Goal: Find specific page/section

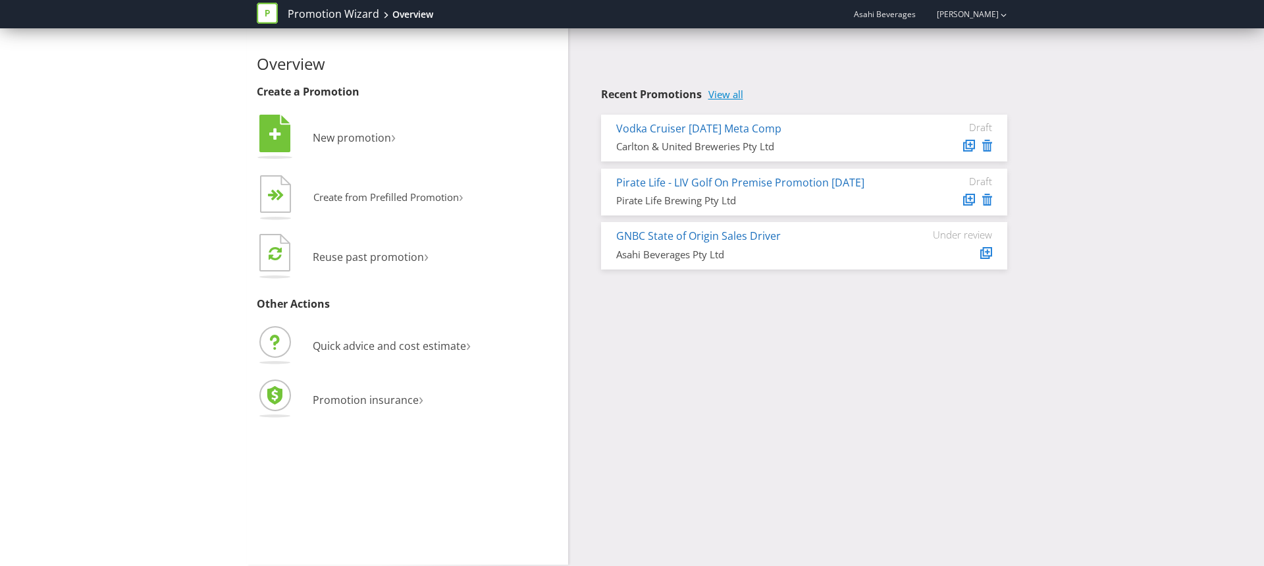
click at [719, 94] on link "View all" at bounding box center [726, 94] width 35 height 11
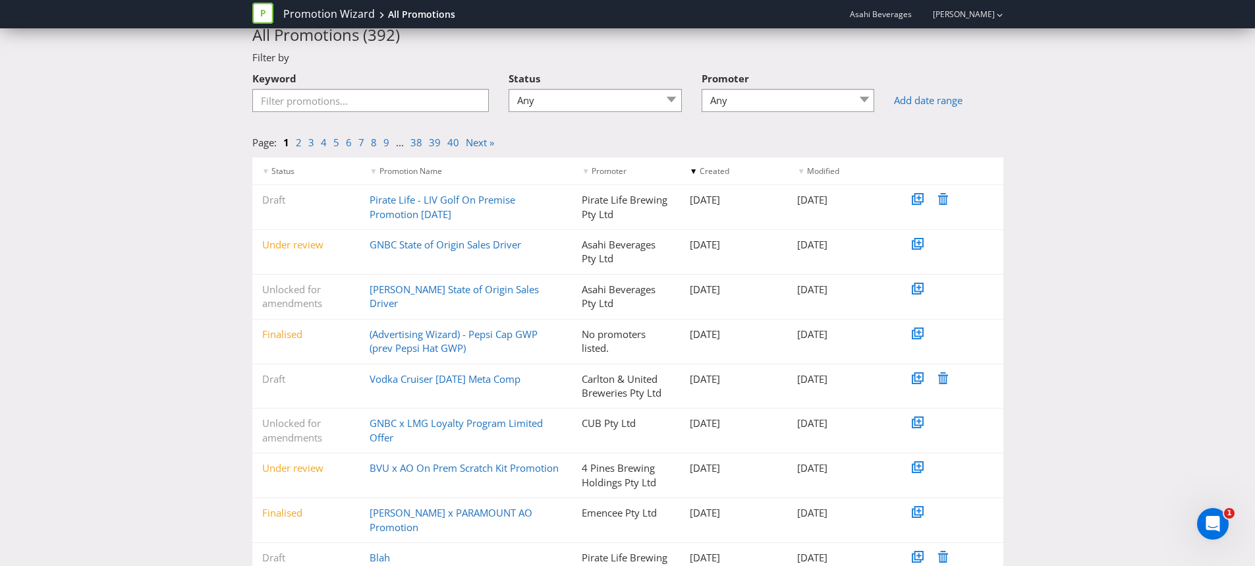
scroll to position [105, 0]
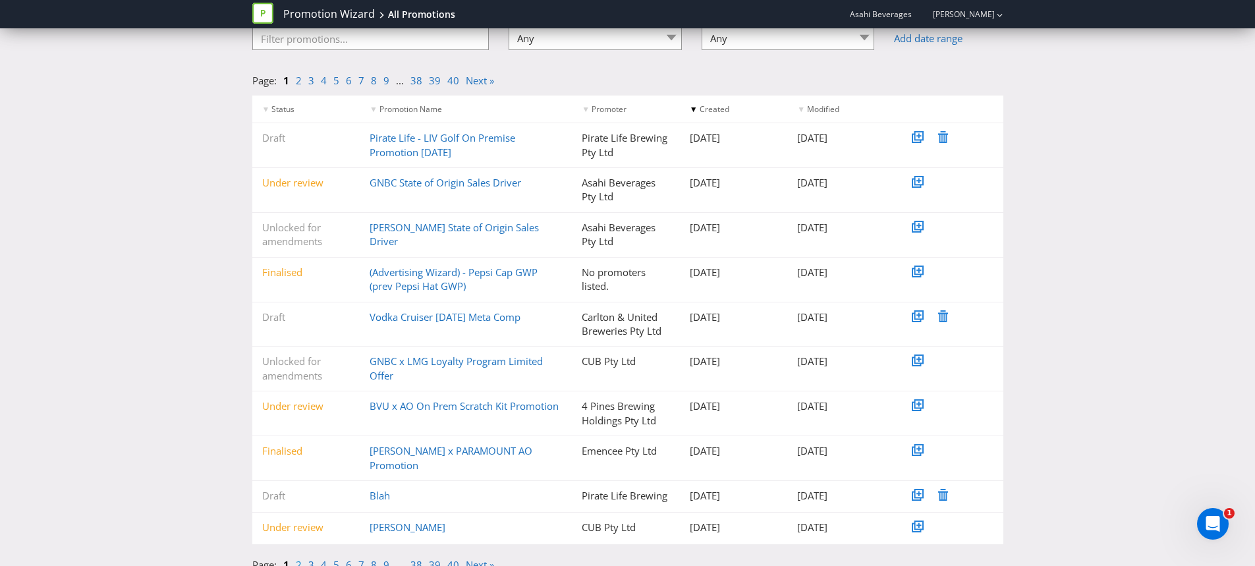
click at [301, 558] on link "2" at bounding box center [299, 564] width 6 height 13
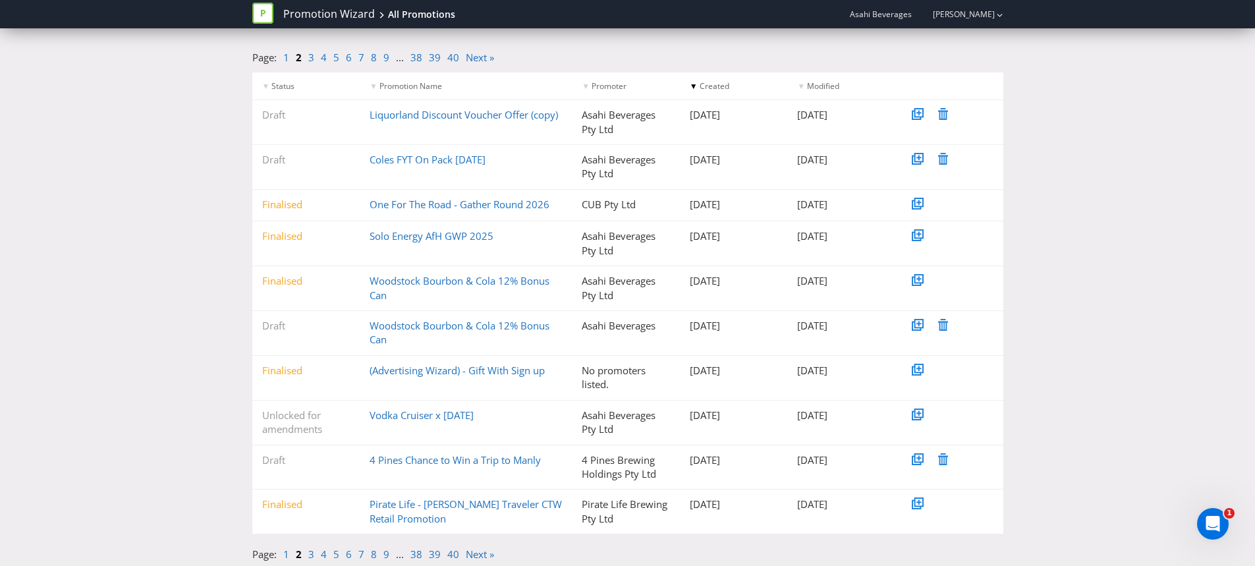
scroll to position [131, 0]
click at [308, 554] on link "3" at bounding box center [311, 551] width 6 height 13
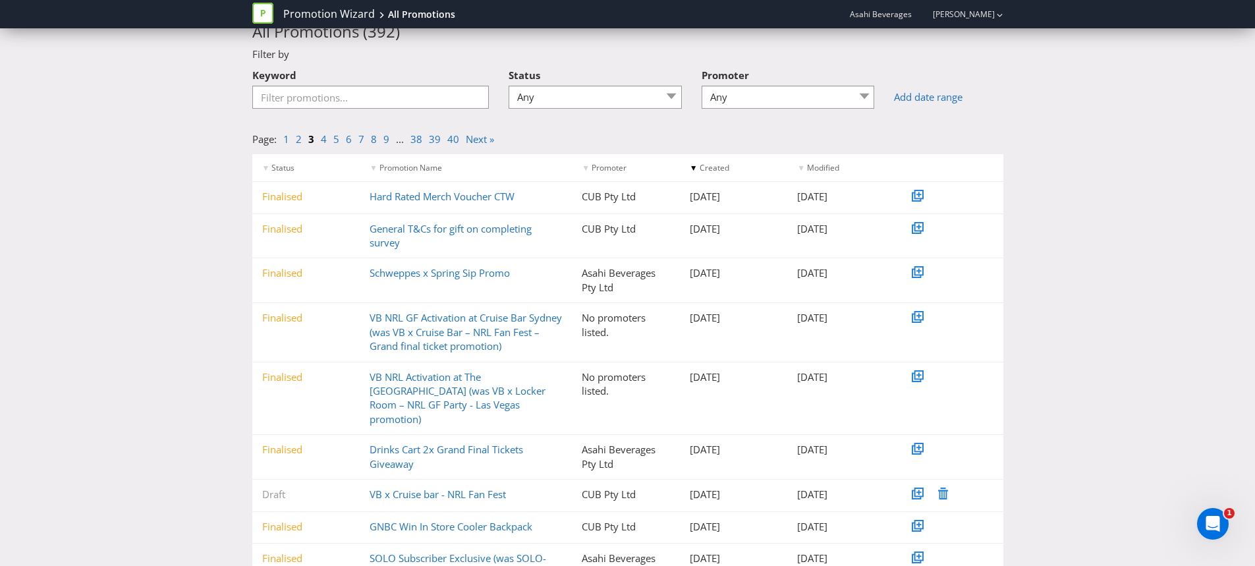
scroll to position [121, 0]
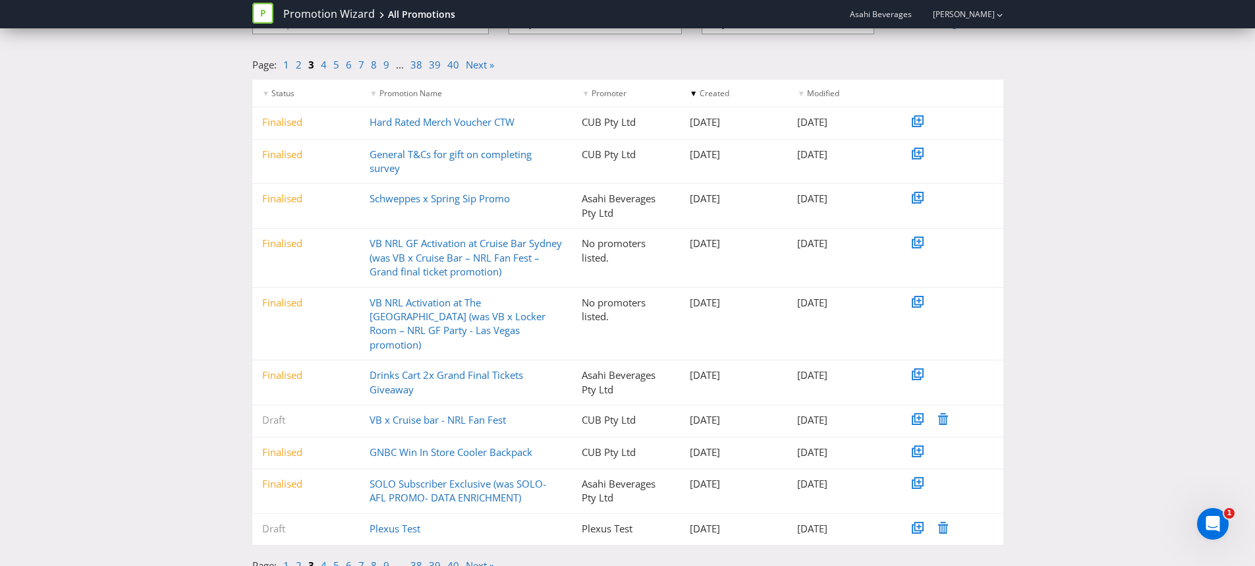
click at [325, 558] on link "4" at bounding box center [324, 564] width 6 height 13
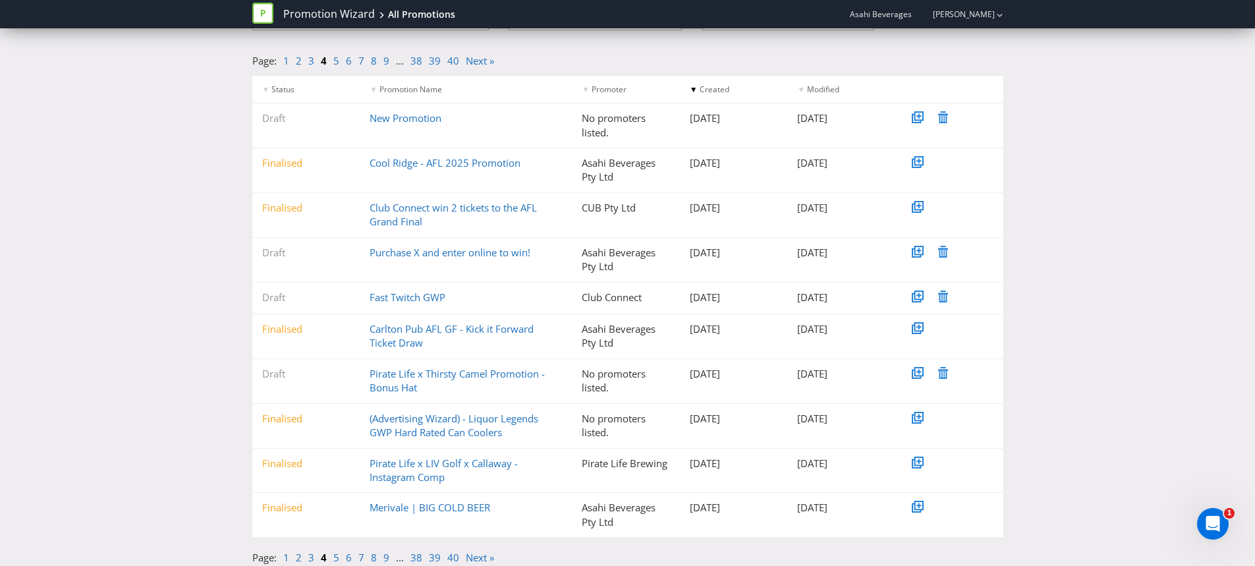
scroll to position [131, 0]
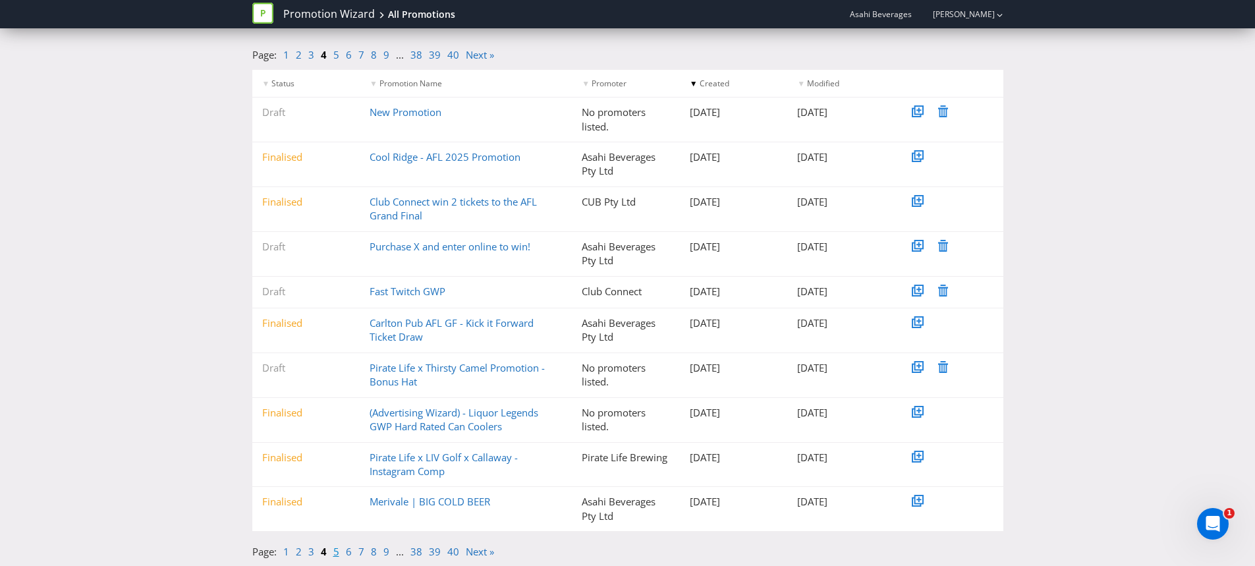
click at [334, 557] on link "5" at bounding box center [336, 551] width 6 height 13
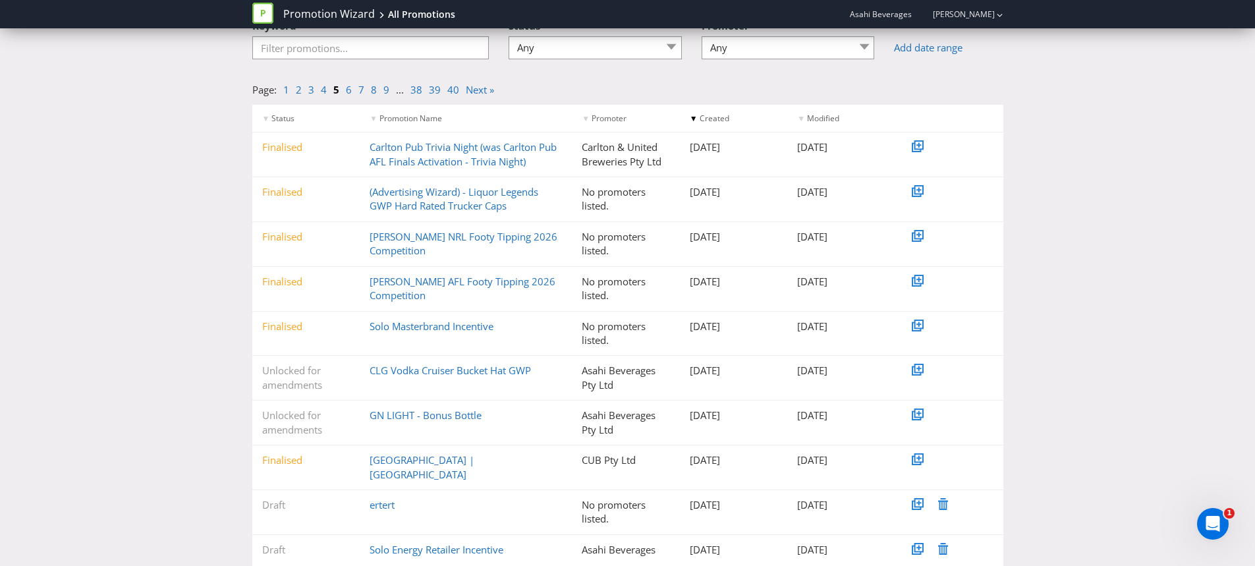
scroll to position [119, 0]
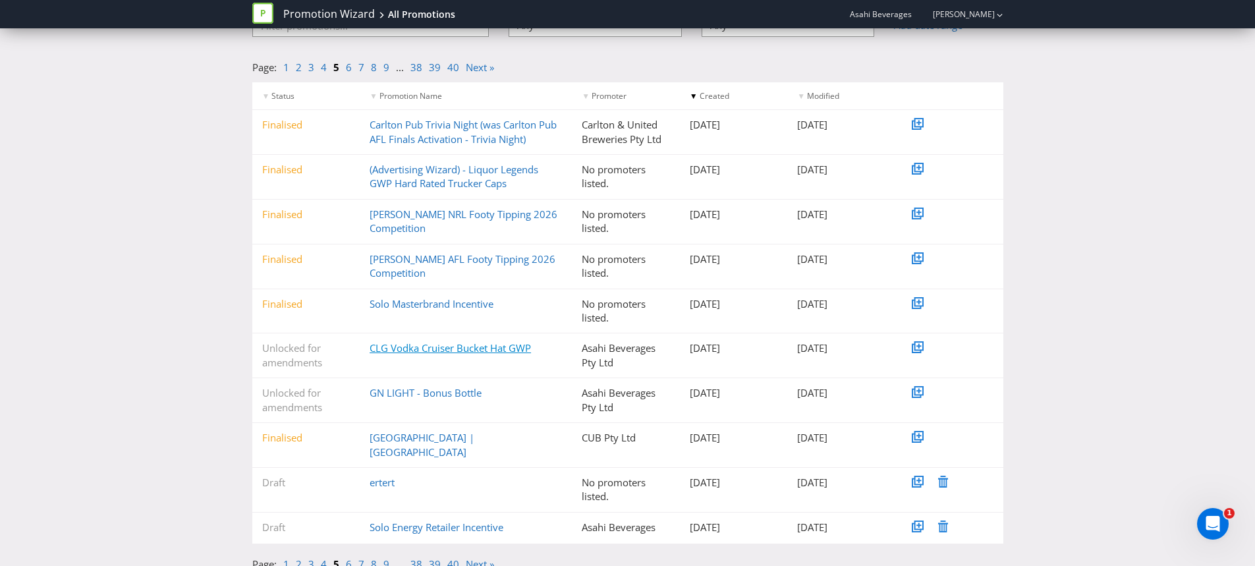
click at [482, 354] on link "CLG Vodka Cruiser Bucket Hat GWP" at bounding box center [449, 347] width 161 height 13
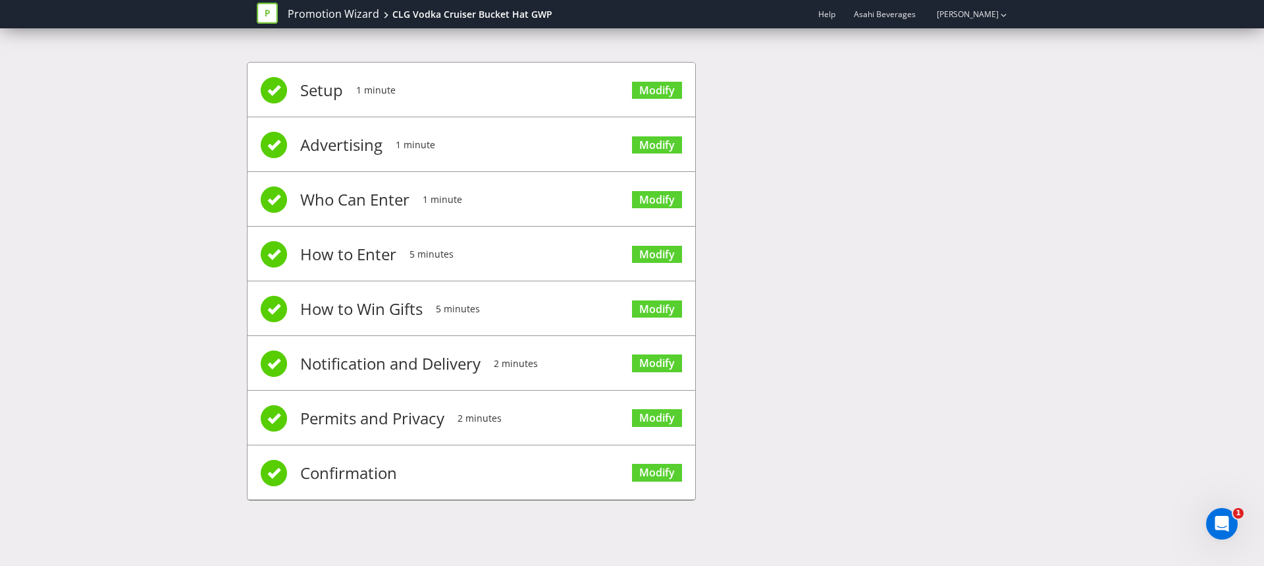
click at [544, 487] on li "Confirmation Modify" at bounding box center [472, 472] width 448 height 55
click at [664, 474] on link "Modify" at bounding box center [657, 473] width 50 height 18
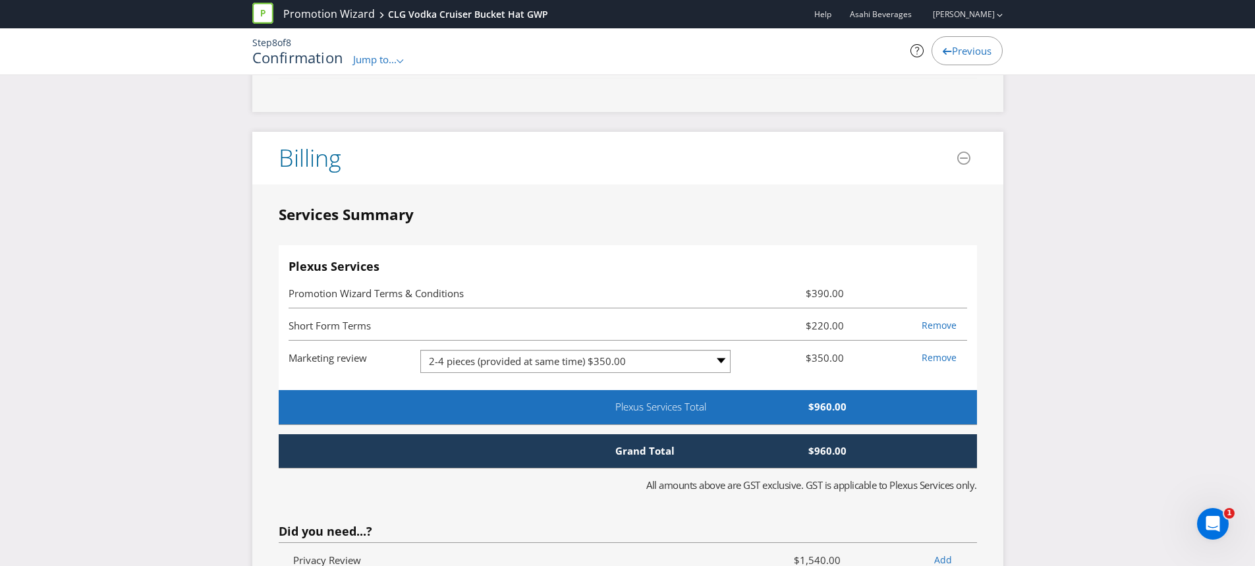
scroll to position [2832, 0]
